Goal: Find specific page/section: Find specific page/section

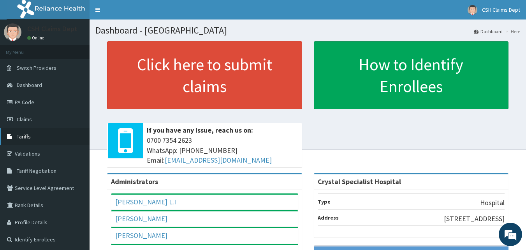
click at [26, 131] on link "Tariffs" at bounding box center [45, 136] width 90 height 17
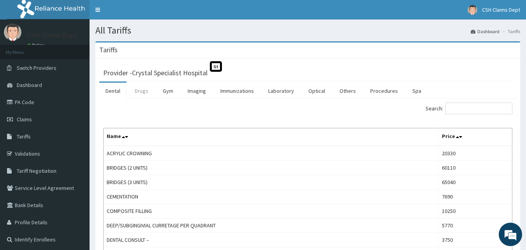
click at [145, 92] on link "Drugs" at bounding box center [142, 91] width 26 height 16
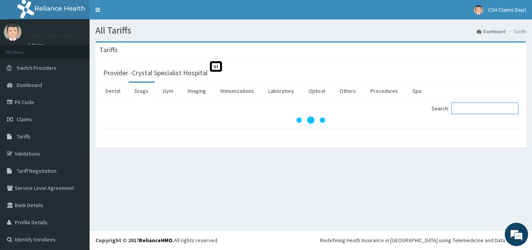
click at [471, 107] on input "Search:" at bounding box center [485, 108] width 67 height 12
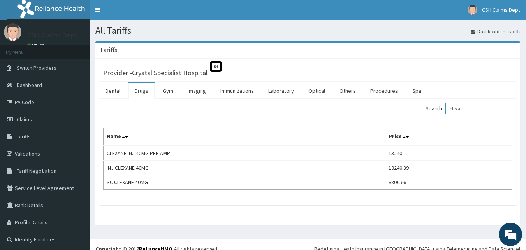
type input "clexa"
click at [284, 92] on link "Laboratory" at bounding box center [281, 91] width 38 height 16
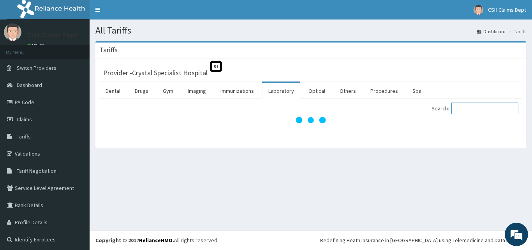
click at [493, 111] on input "Search:" at bounding box center [485, 108] width 67 height 12
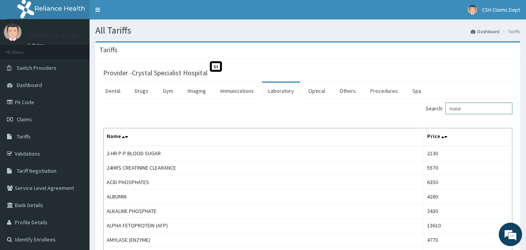
type input "histol"
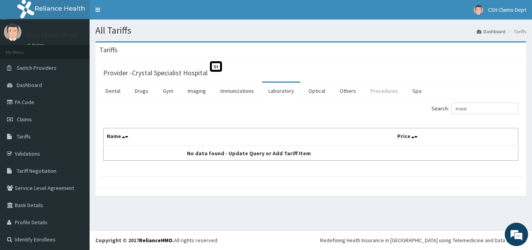
click at [384, 88] on link "Procedures" at bounding box center [384, 91] width 40 height 16
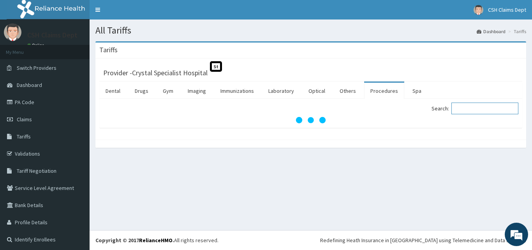
click at [480, 109] on input "Search:" at bounding box center [485, 108] width 67 height 12
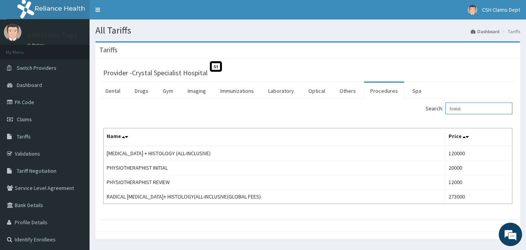
type input "histol"
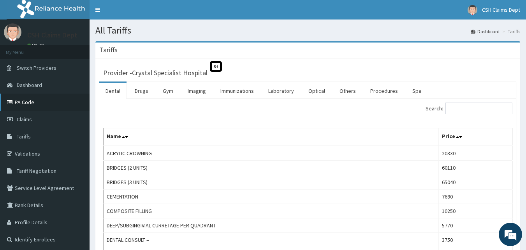
click at [15, 99] on link "PA Code" at bounding box center [45, 102] width 90 height 17
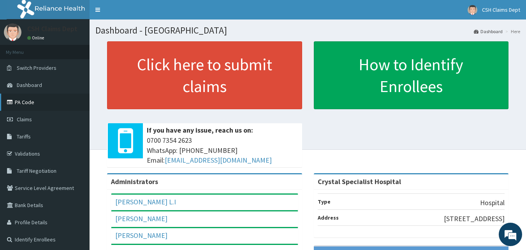
click at [19, 101] on link "PA Code" at bounding box center [45, 102] width 90 height 17
